Goal: Ask a question

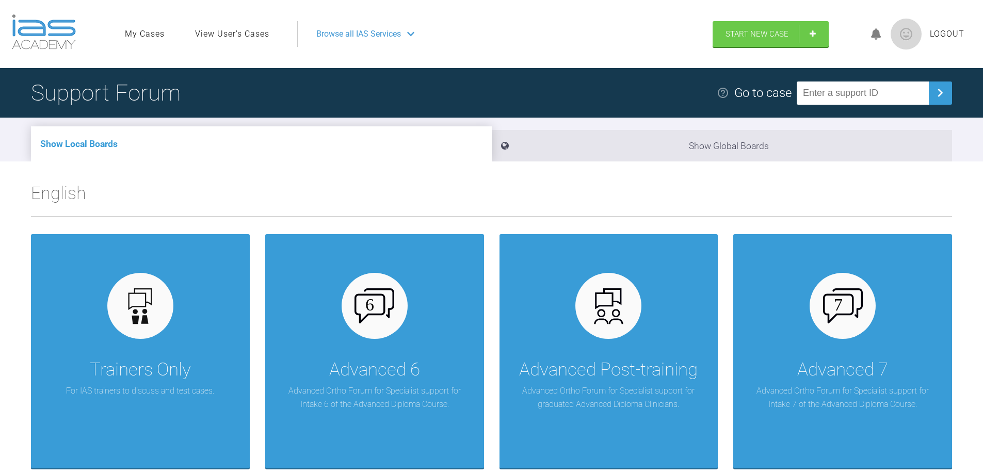
click at [823, 97] on input "text" at bounding box center [863, 93] width 132 height 23
type input "EEQBQOKH"
click at [940, 93] on img at bounding box center [940, 93] width 17 height 17
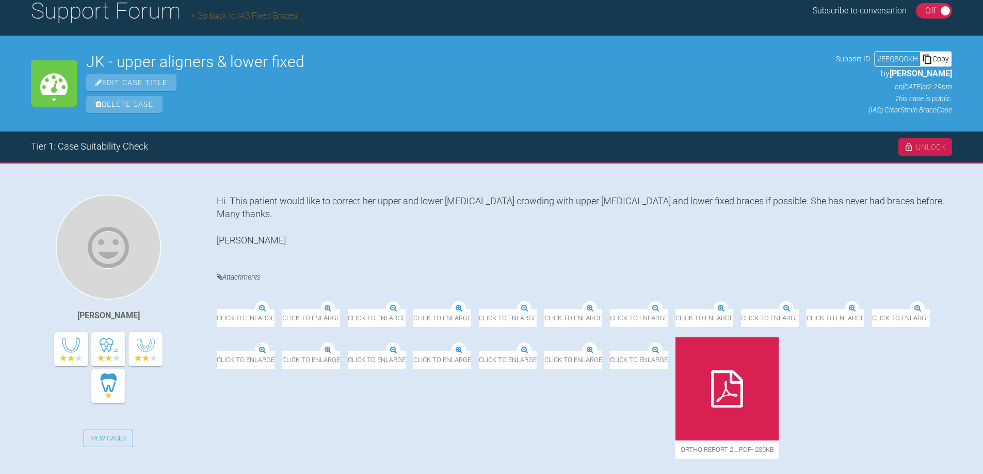
scroll to position [115, 0]
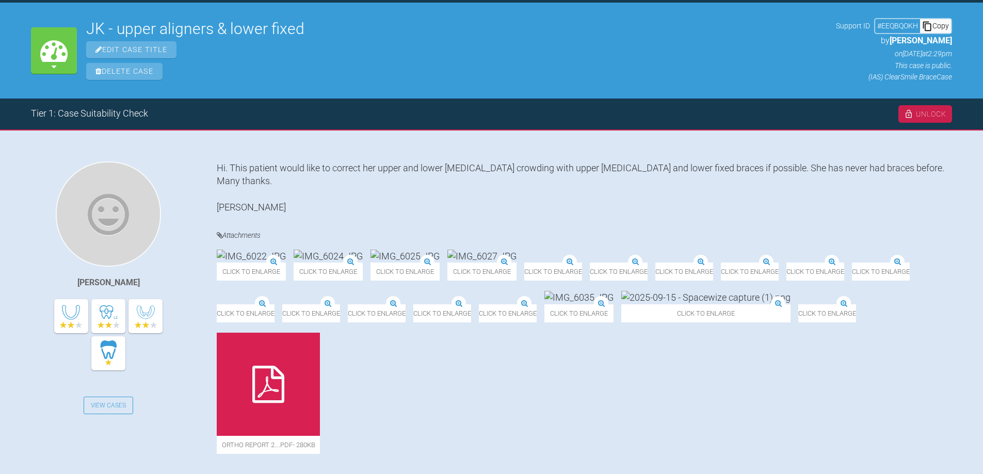
click at [721, 263] on img at bounding box center [721, 263] width 0 height 0
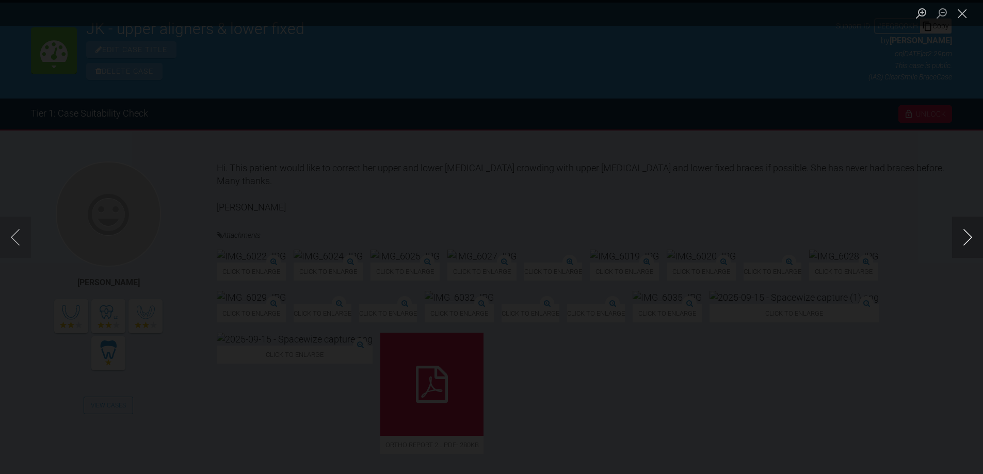
click at [972, 242] on button "Next image" at bounding box center [967, 237] width 31 height 41
click at [973, 243] on button "Next image" at bounding box center [967, 237] width 31 height 41
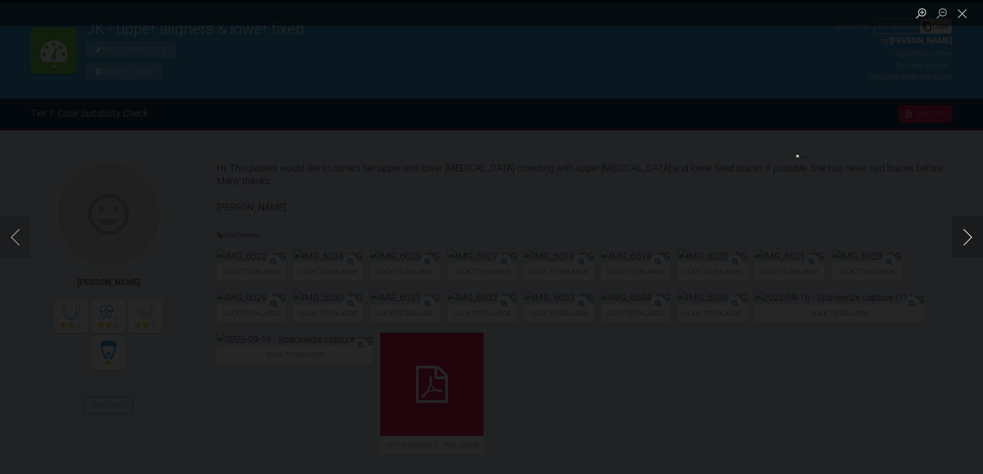
click at [973, 243] on button "Next image" at bounding box center [967, 237] width 31 height 41
click at [973, 246] on button "Next image" at bounding box center [967, 237] width 31 height 41
click at [967, 17] on button "Close lightbox" at bounding box center [962, 13] width 21 height 18
